Goal: Find contact information: Find contact information

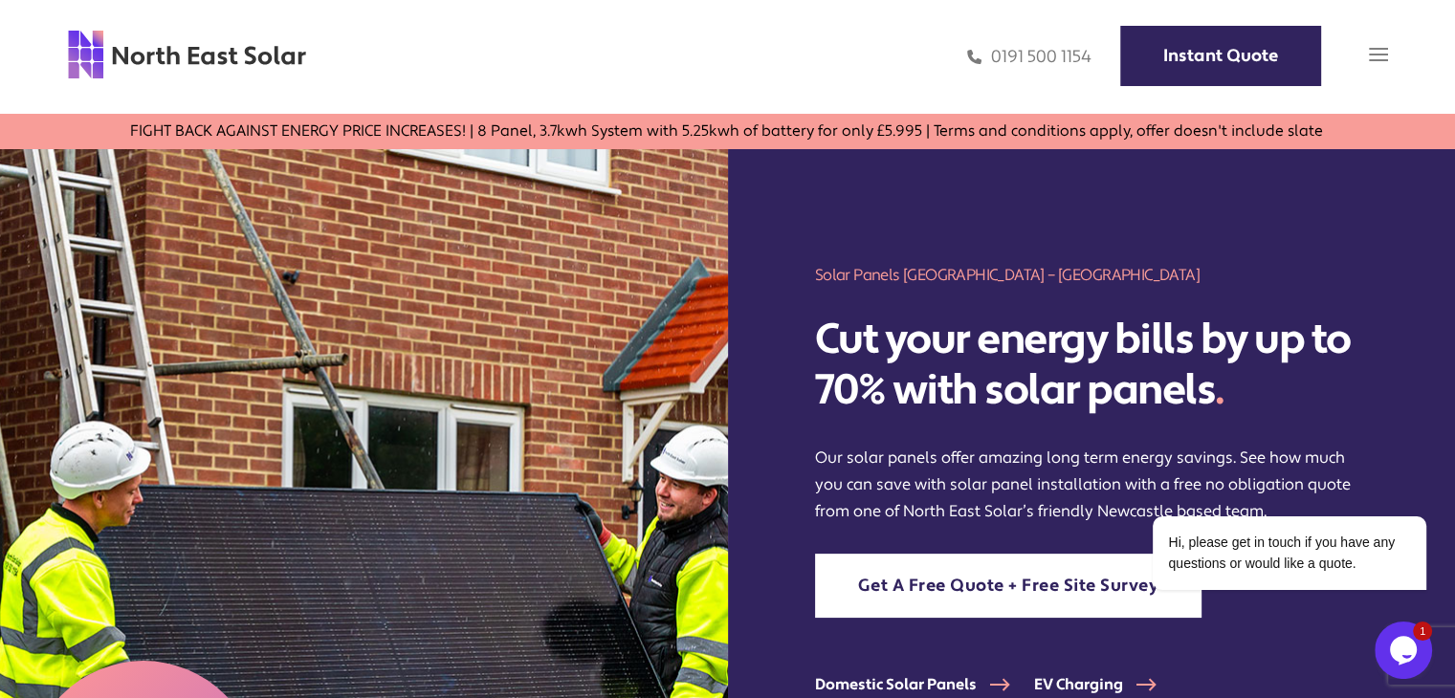
click at [1381, 52] on img at bounding box center [1378, 54] width 19 height 19
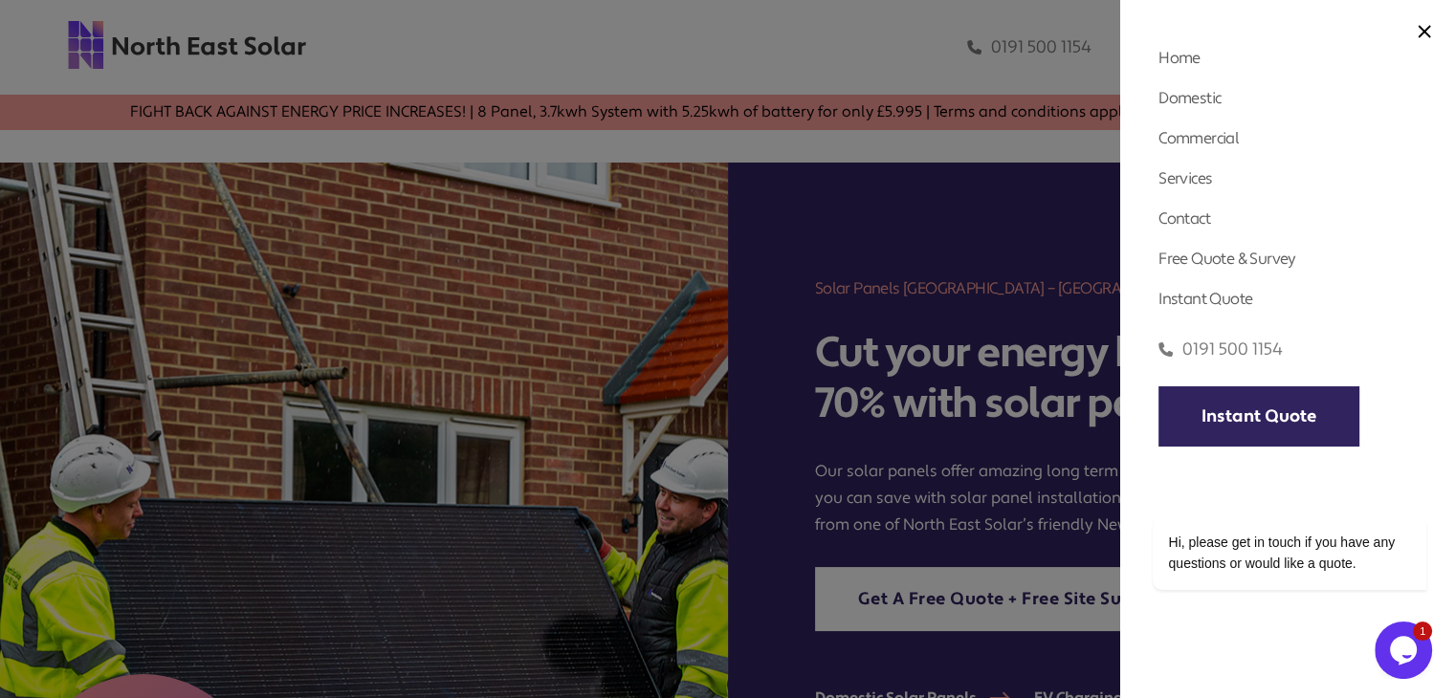
scroll to position [50, 0]
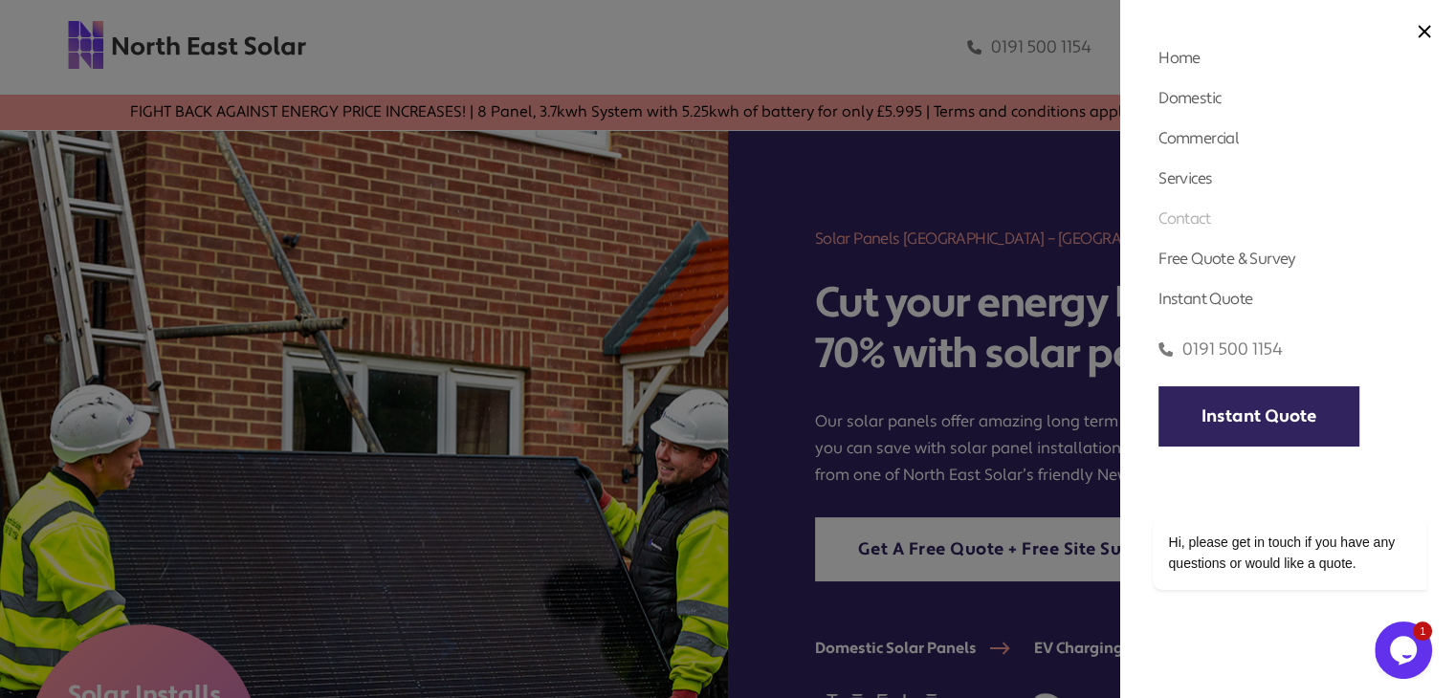
click at [1189, 215] on link "Contact" at bounding box center [1184, 218] width 52 height 20
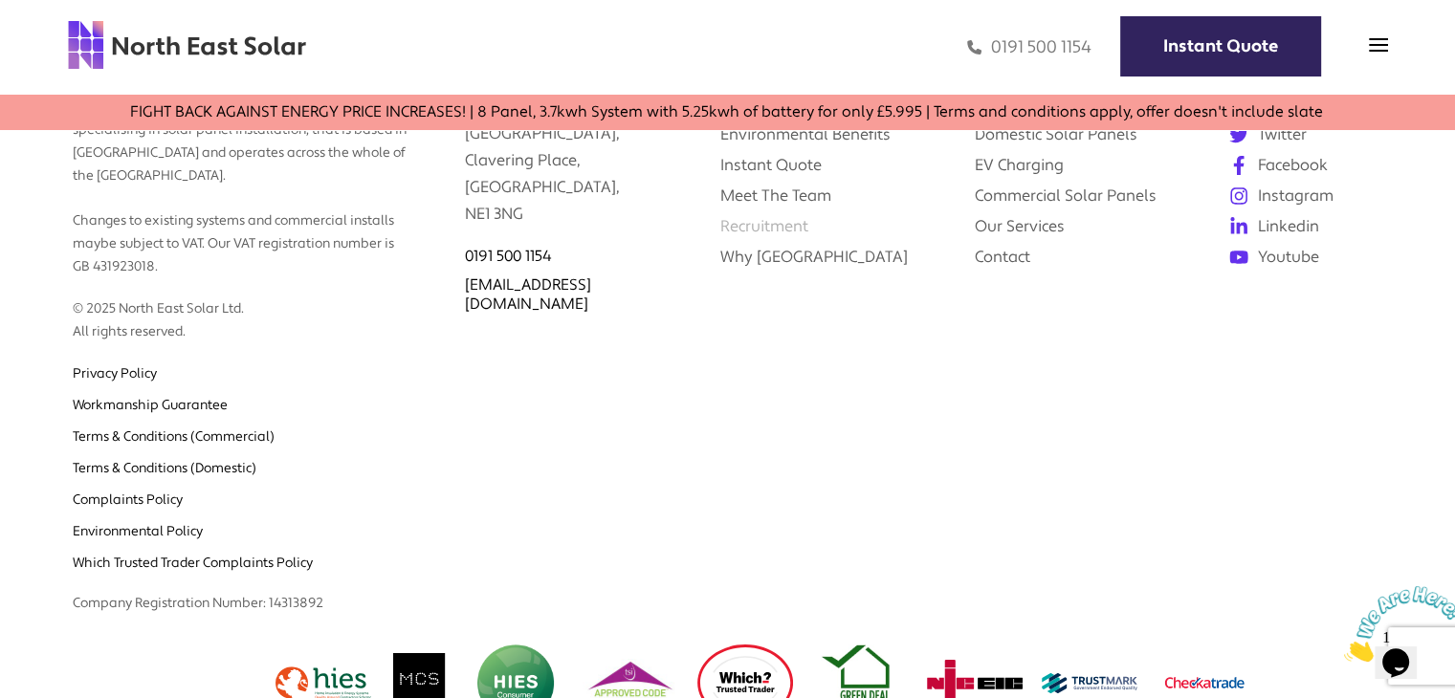
scroll to position [2477, 0]
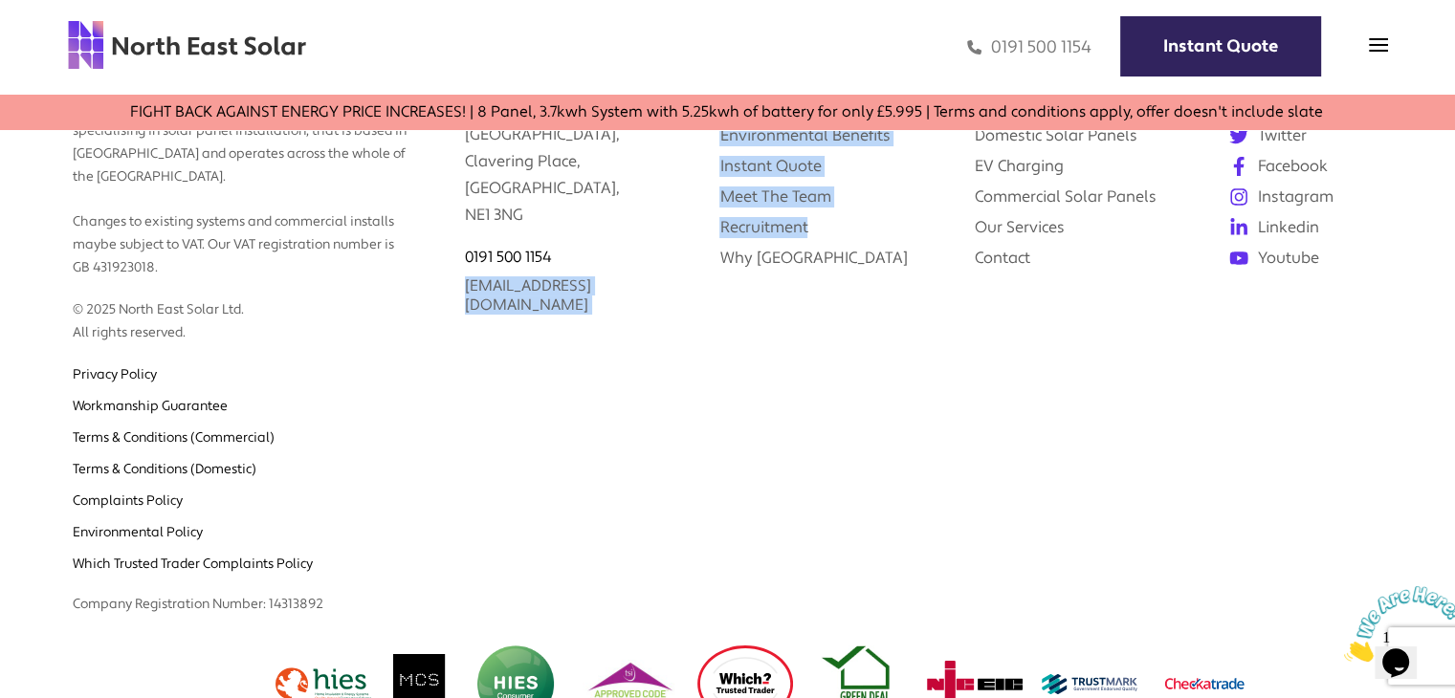
drag, startPoint x: 690, startPoint y: 328, endPoint x: 467, endPoint y: 329, distance: 222.8
click at [467, 329] on div "North East Solar is an independent business specialising in solar panel install…" at bounding box center [727, 298] width 1455 height 655
click at [467, 315] on link "[EMAIL_ADDRESS][DOMAIN_NAME]" at bounding box center [528, 295] width 126 height 38
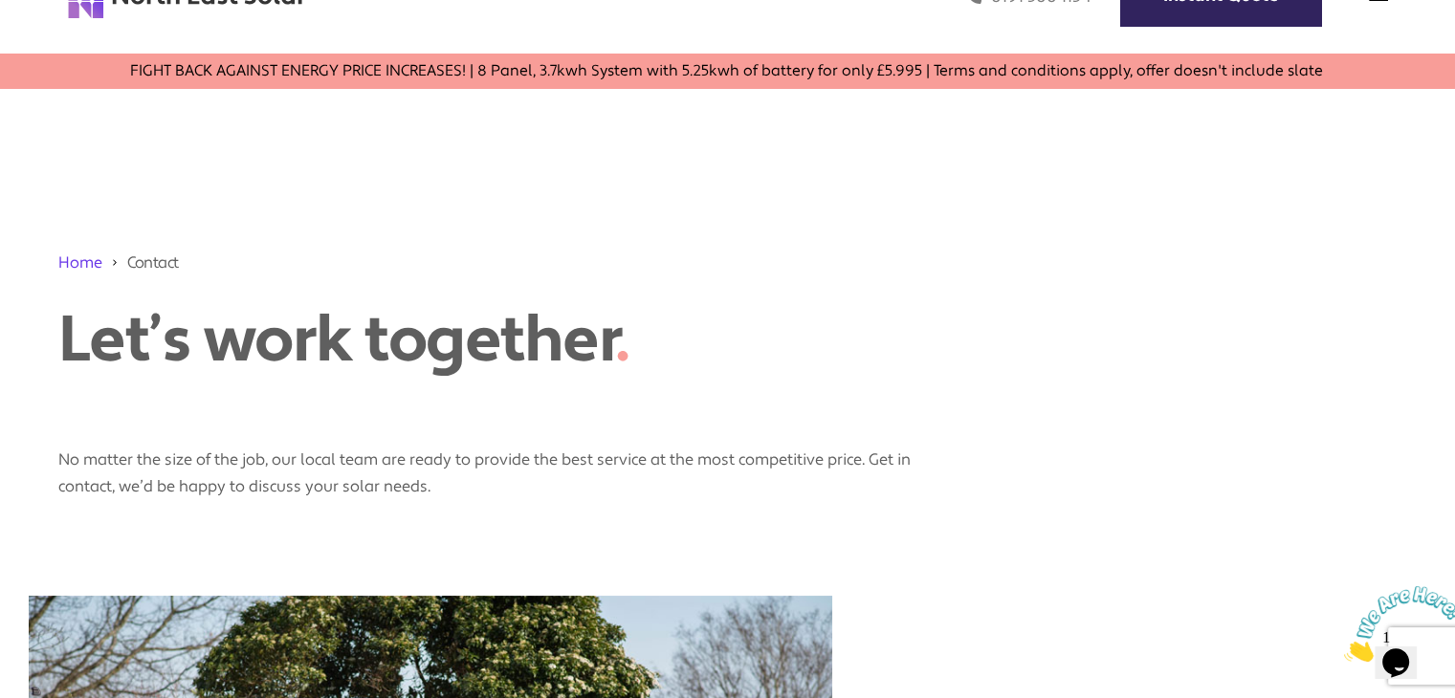
scroll to position [0, 0]
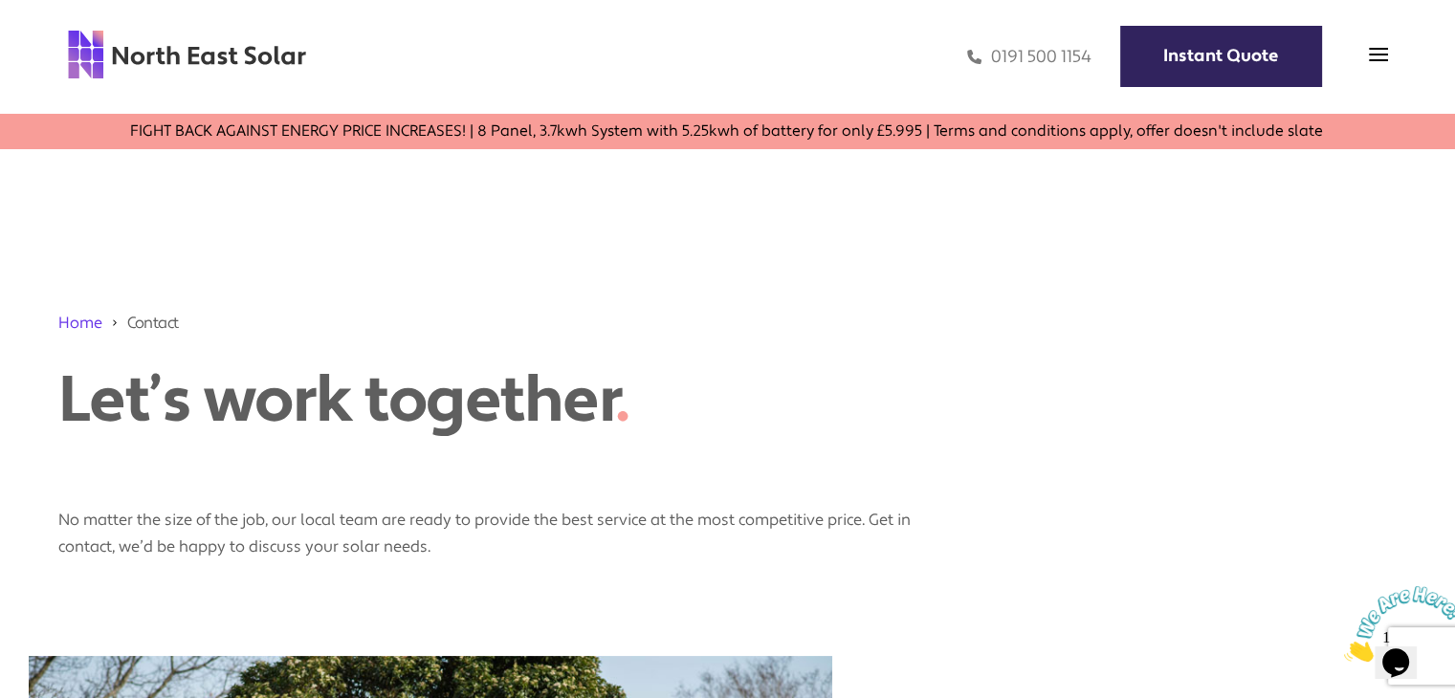
click at [845, 359] on div "Home Contact Let’s work together ." at bounding box center [727, 366] width 1339 height 146
